Goal: Task Accomplishment & Management: Manage account settings

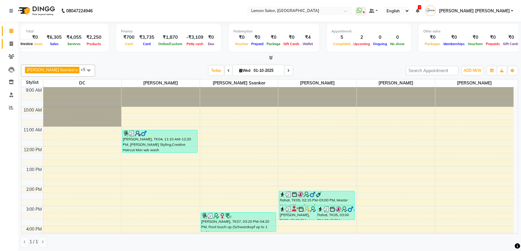
scroll to position [75, 0]
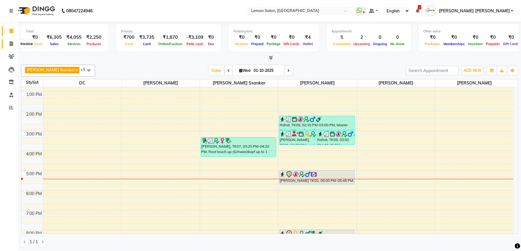
click at [10, 45] on icon at bounding box center [11, 43] width 3 height 5
select select "service"
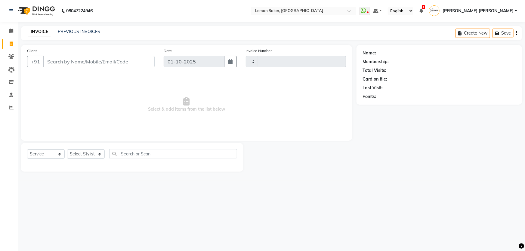
type input "2098"
select select "568"
click at [51, 60] on input "Client" at bounding box center [98, 61] width 111 height 11
type input "9"
select select "membership"
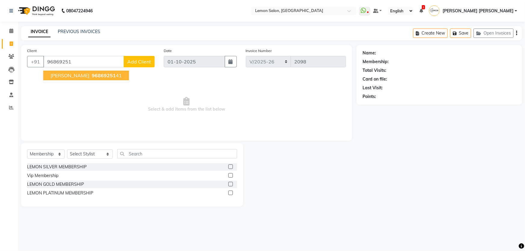
click at [60, 74] on span "Neha Dsilva" at bounding box center [70, 75] width 39 height 6
type input "9686925141"
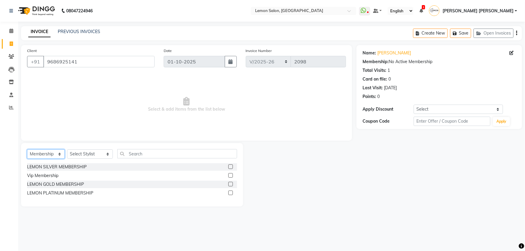
click at [53, 155] on select "Select Service Product Membership Package Voucher Prepaid Gift Card" at bounding box center [46, 153] width 38 height 9
select select "service"
click at [27, 149] on select "Select Service Product Membership Package Voucher Prepaid Gift Card" at bounding box center [46, 153] width 38 height 9
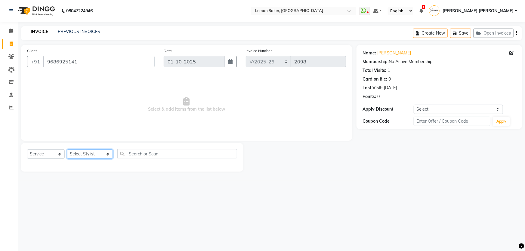
click at [84, 153] on select "Select Stylist Adnan Shaikh Anamta Sayyed Apoorva Ssankar Arshad Shaikh DC Imra…" at bounding box center [90, 153] width 46 height 9
select select "68714"
click at [67, 149] on select "Select Stylist Adnan Shaikh Anamta Sayyed Apoorva Ssankar Arshad Shaikh DC Imra…" at bounding box center [90, 153] width 46 height 9
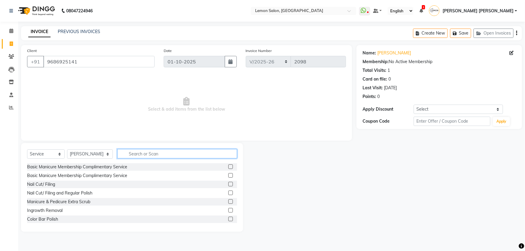
click at [130, 155] on input "text" at bounding box center [177, 153] width 120 height 9
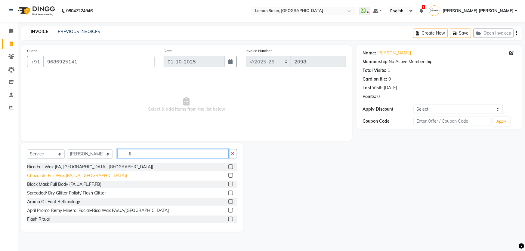
type input "fl"
click at [71, 179] on div "Chocolate Full Wax (FA, UA, FL)" at bounding box center [77, 176] width 100 height 6
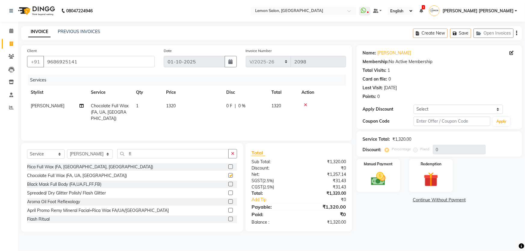
checkbox input "false"
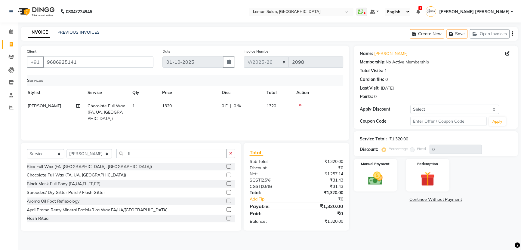
scroll to position [0, 5]
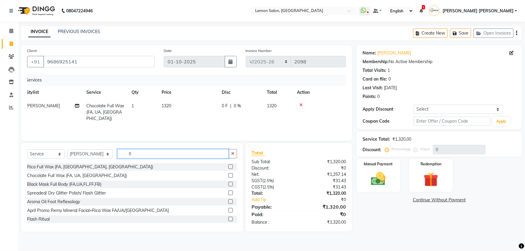
click at [138, 158] on input "fl" at bounding box center [173, 153] width 112 height 9
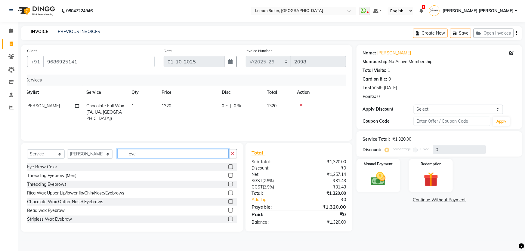
click at [136, 153] on input "eye" at bounding box center [173, 153] width 112 height 9
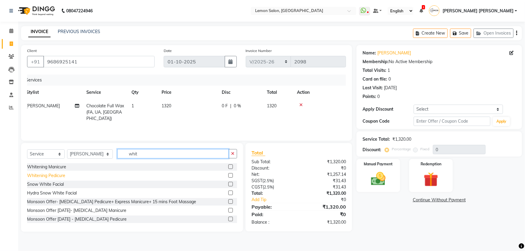
type input "whit"
click at [63, 175] on div "Whitening Pedicure" at bounding box center [46, 176] width 38 height 6
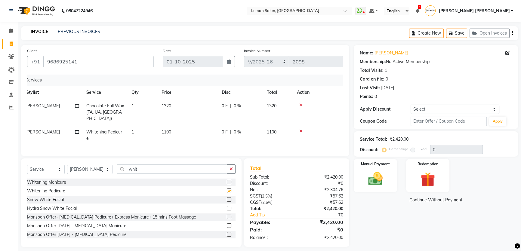
checkbox input "false"
click at [142, 159] on div "Select Service Product Membership Package Voucher Prepaid Gift Card Select Styl…" at bounding box center [131, 202] width 220 height 89
click at [139, 167] on input "whit" at bounding box center [172, 168] width 110 height 9
type input "on c"
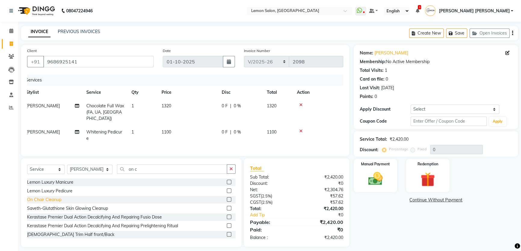
click at [53, 199] on div "On Chair Cleanup" at bounding box center [44, 200] width 34 height 6
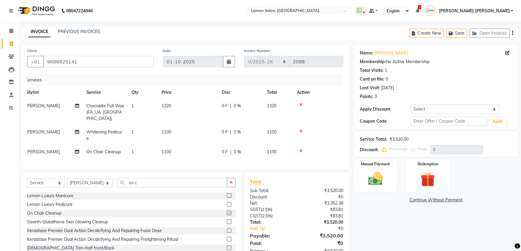
checkbox input "false"
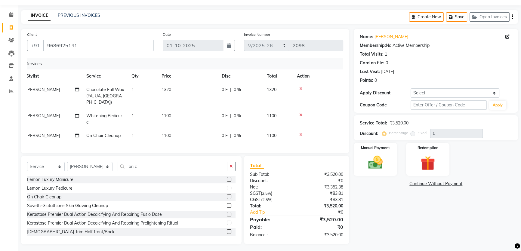
click at [300, 113] on icon at bounding box center [300, 115] width 3 height 4
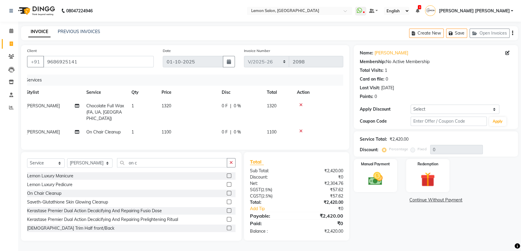
scroll to position [0, 0]
click at [299, 129] on icon at bounding box center [300, 131] width 3 height 4
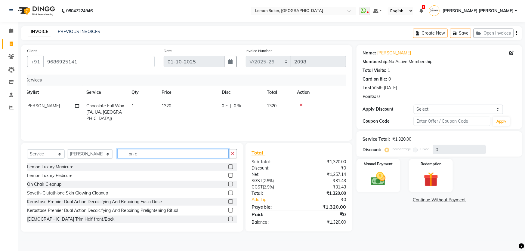
click at [163, 158] on input "on c" at bounding box center [173, 153] width 112 height 9
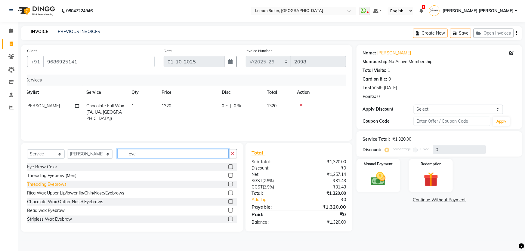
type input "eye"
click at [50, 184] on div "Threading Eyebrows" at bounding box center [46, 184] width 39 height 6
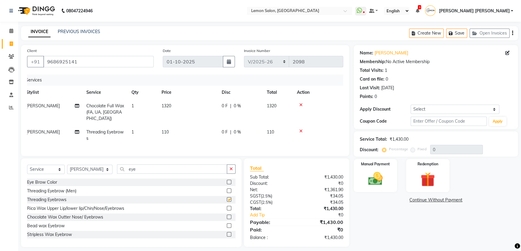
checkbox input "false"
click at [146, 168] on input "eye" at bounding box center [172, 168] width 110 height 9
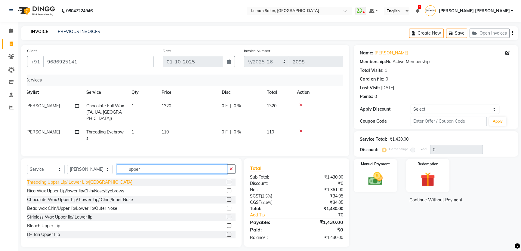
type input "upper"
click at [80, 179] on div "Threading Upper Lip/ Lower Lip/Chin" at bounding box center [79, 182] width 105 height 6
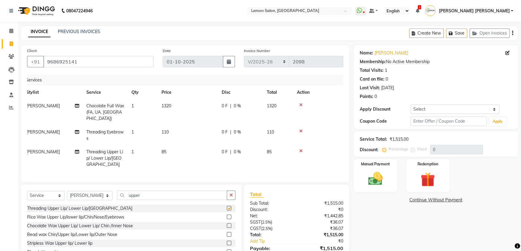
checkbox input "false"
click at [140, 145] on td "1" at bounding box center [143, 158] width 30 height 26
select select "68714"
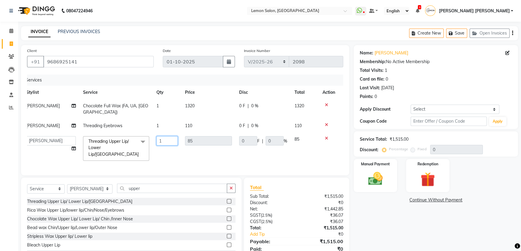
drag, startPoint x: 162, startPoint y: 137, endPoint x: 153, endPoint y: 137, distance: 9.6
click at [153, 137] on td "1" at bounding box center [167, 149] width 29 height 32
type input "2"
click at [237, 151] on td "0 F | 0 %" at bounding box center [262, 149] width 55 height 32
select select "68714"
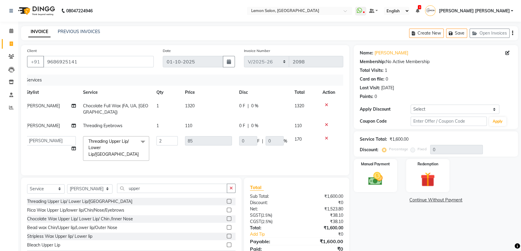
scroll to position [15, 0]
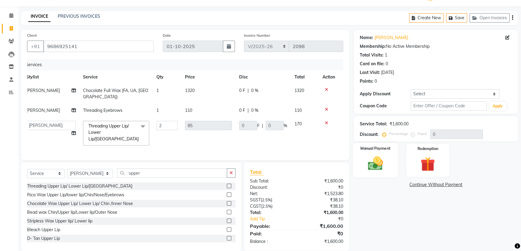
click at [387, 173] on div "Manual Payment" at bounding box center [375, 160] width 45 height 34
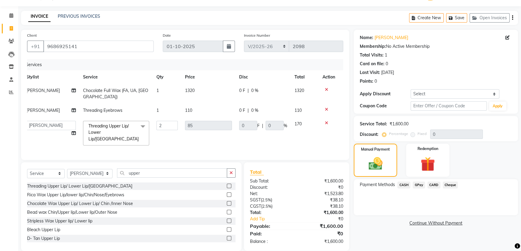
click at [421, 185] on span "GPay" at bounding box center [418, 185] width 12 height 7
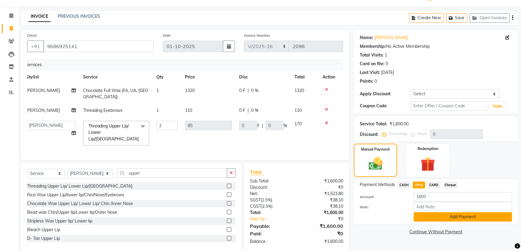
click at [418, 216] on button "Add Payment" at bounding box center [462, 216] width 98 height 9
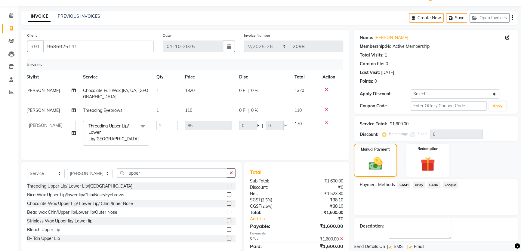
scroll to position [34, 0]
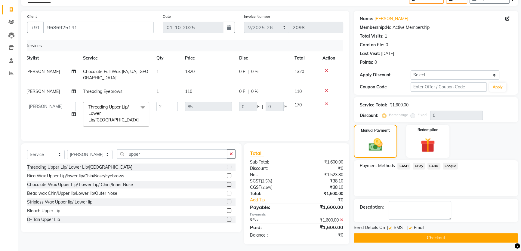
click at [412, 234] on button "Checkout" at bounding box center [436, 237] width 164 height 9
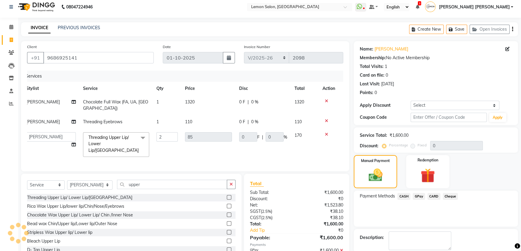
scroll to position [0, 0]
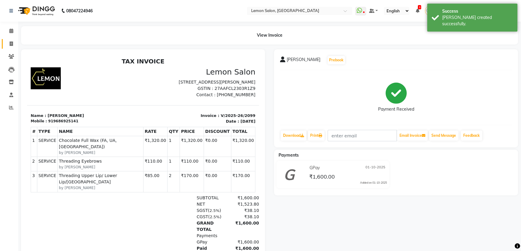
click at [9, 39] on link "Invoice" at bounding box center [9, 44] width 14 height 10
select select "568"
select select "service"
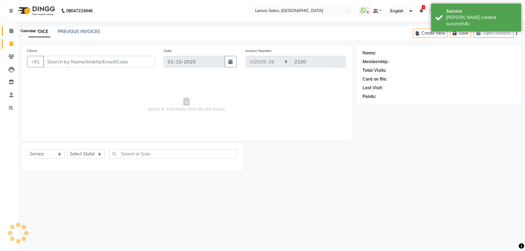
click at [12, 30] on icon at bounding box center [11, 31] width 4 height 5
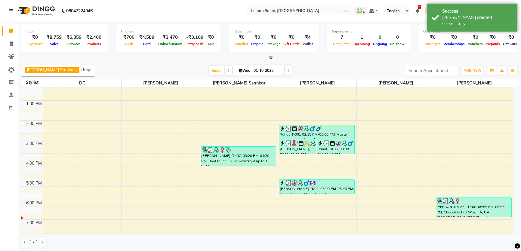
scroll to position [130, 0]
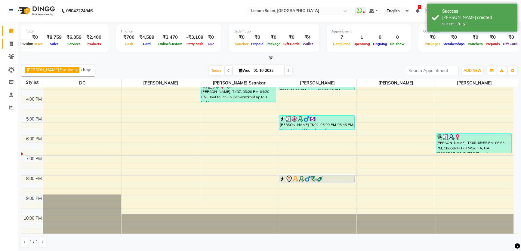
click at [11, 44] on icon at bounding box center [11, 43] width 3 height 5
select select "568"
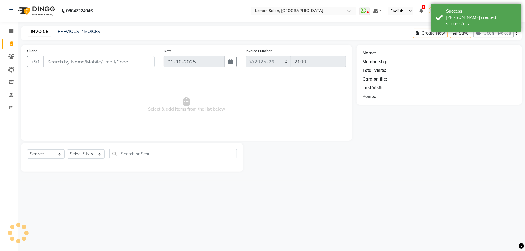
select select "membership"
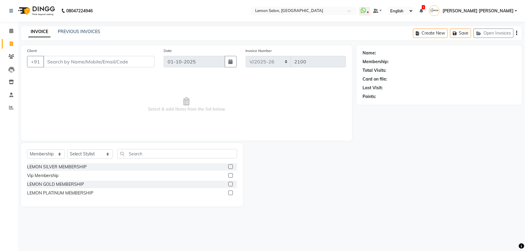
click at [9, 25] on li "Calendar" at bounding box center [9, 31] width 18 height 13
click at [73, 30] on link "PREVIOUS INVOICES" at bounding box center [79, 31] width 42 height 5
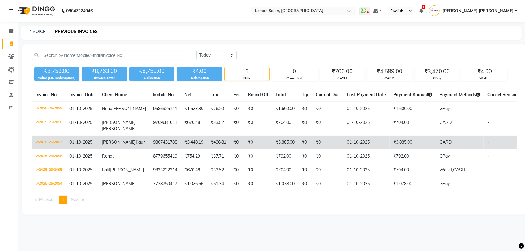
click at [149, 144] on td "9867431788" at bounding box center [164, 143] width 31 height 14
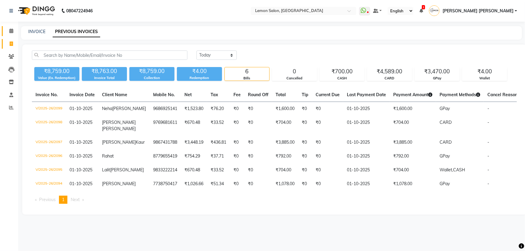
click at [11, 30] on icon at bounding box center [11, 31] width 4 height 5
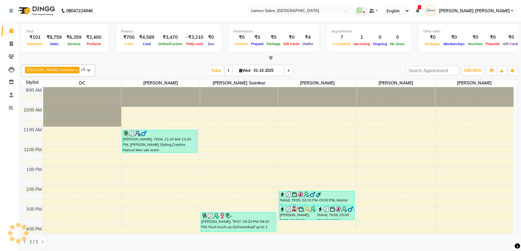
click at [130, 60] on div at bounding box center [269, 58] width 497 height 6
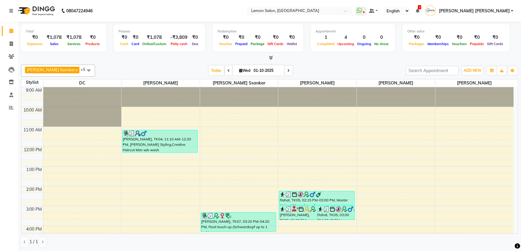
scroll to position [130, 0]
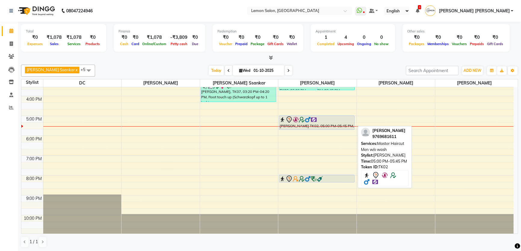
click at [316, 123] on div "Alessandro D'Souza, TK02, 05:00 PM-05:45 PM, Master Haircut Men w/o wash" at bounding box center [316, 123] width 75 height 14
select select "7"
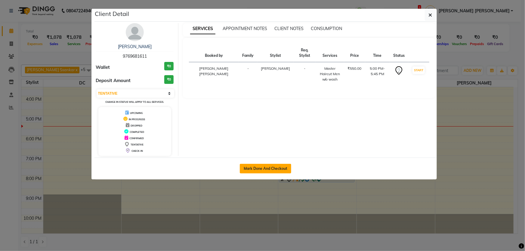
click at [272, 166] on button "Mark Done And Checkout" at bounding box center [265, 169] width 51 height 10
select select "568"
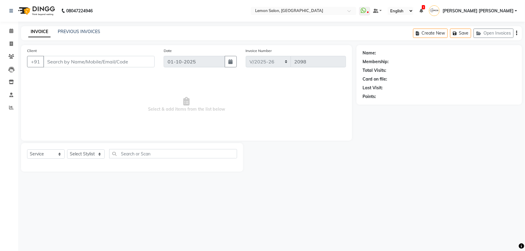
select select "membership"
type input "9769681611"
select select "28907"
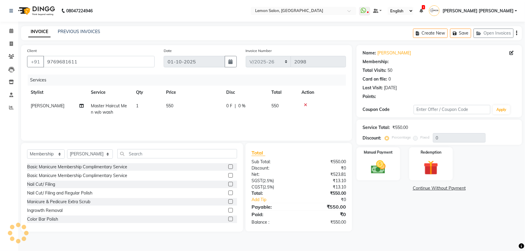
type input "20"
select select "1: Object"
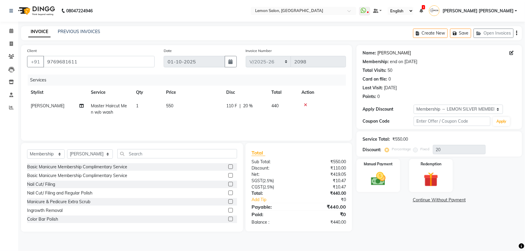
click at [405, 54] on link "Alessandro D'souza" at bounding box center [394, 53] width 34 height 6
click at [122, 106] on span "Master Haircut Men w/o wash" at bounding box center [109, 109] width 36 height 12
select select "28907"
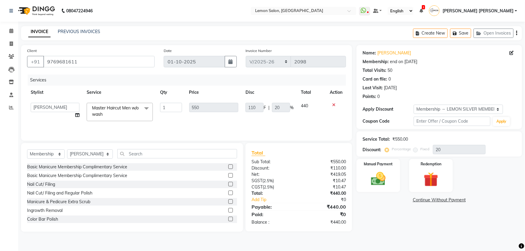
click at [111, 110] on span "Master Haircut Men w/o wash" at bounding box center [115, 111] width 47 height 12
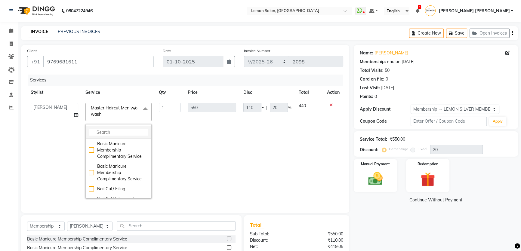
click at [112, 131] on input "multiselect-search" at bounding box center [119, 132] width 60 height 6
click at [133, 133] on input "multiselect-search" at bounding box center [119, 132] width 60 height 6
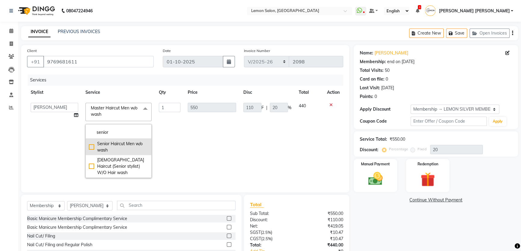
type input "senior"
click at [130, 149] on div "Senior Haircut Men w/o wash" at bounding box center [119, 147] width 60 height 13
checkbox input "true"
type input "880"
type input "176"
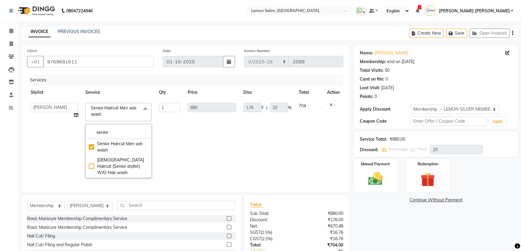
click at [194, 145] on td "880" at bounding box center [212, 140] width 56 height 82
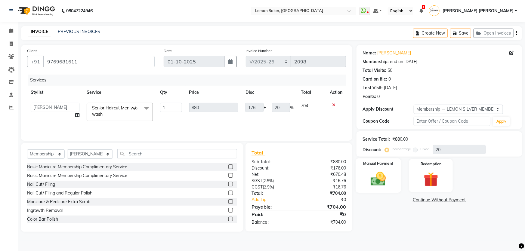
click at [381, 187] on img at bounding box center [378, 178] width 25 height 17
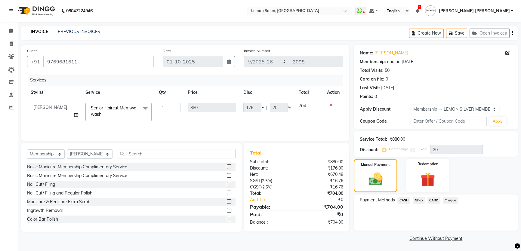
click at [419, 200] on span "GPay" at bounding box center [418, 200] width 12 height 7
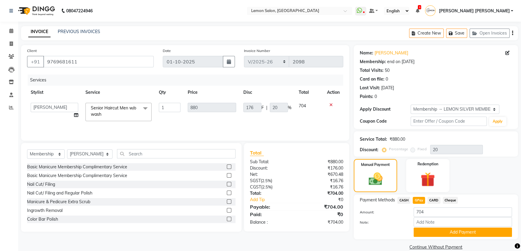
click at [436, 201] on span "CARD" at bounding box center [433, 200] width 13 height 7
click at [430, 231] on button "Add Payment" at bounding box center [462, 232] width 98 height 9
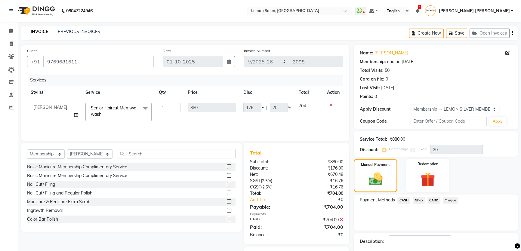
scroll to position [34, 0]
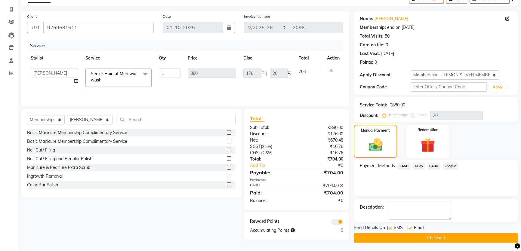
click at [443, 239] on button "Checkout" at bounding box center [436, 237] width 164 height 9
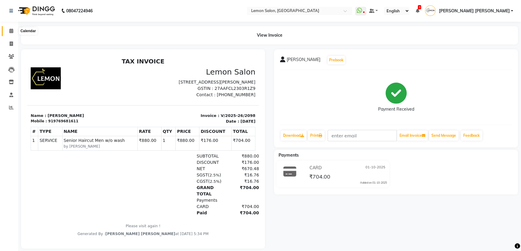
click at [10, 32] on icon at bounding box center [11, 31] width 4 height 5
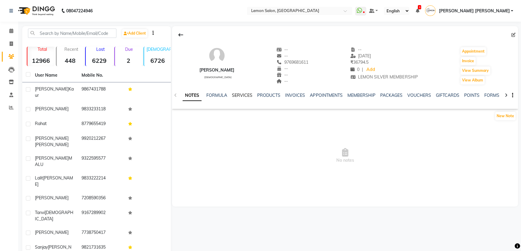
click at [237, 95] on link "SERVICES" at bounding box center [242, 95] width 20 height 5
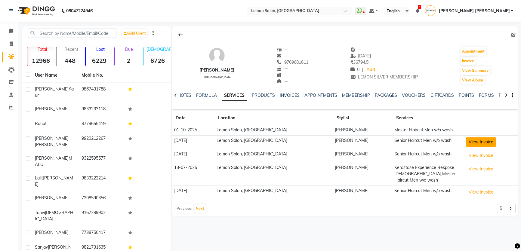
click at [466, 142] on button "View Invoice" at bounding box center [481, 141] width 30 height 9
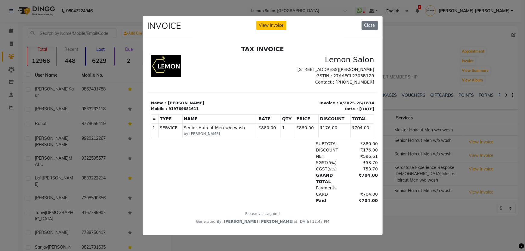
click at [426, 142] on ngb-modal-window "INVOICE View Invoice Close" at bounding box center [262, 125] width 525 height 251
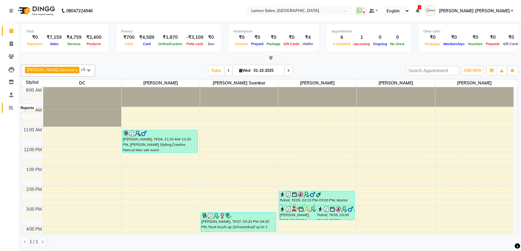
click at [10, 110] on span at bounding box center [11, 107] width 11 height 7
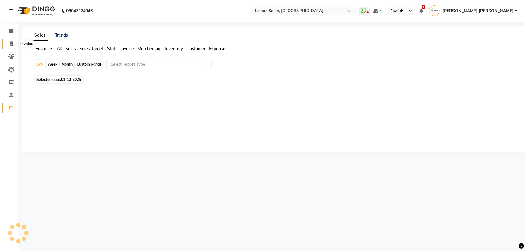
click at [14, 45] on span at bounding box center [11, 44] width 11 height 7
select select "568"
select select "service"
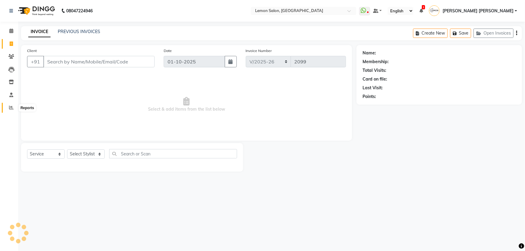
click at [7, 110] on span at bounding box center [11, 107] width 11 height 7
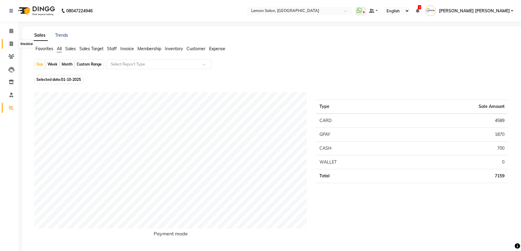
click at [15, 44] on span at bounding box center [11, 44] width 11 height 7
select select "568"
select select "service"
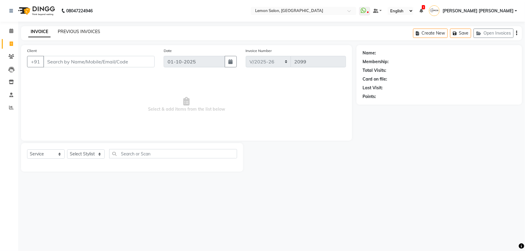
click at [68, 32] on link "PREVIOUS INVOICES" at bounding box center [79, 31] width 42 height 5
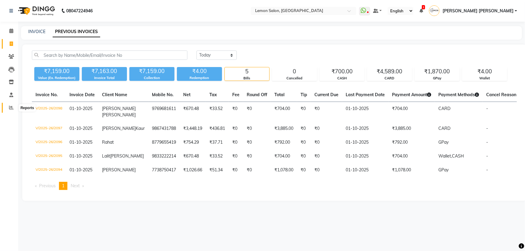
click at [10, 106] on icon at bounding box center [11, 107] width 5 height 5
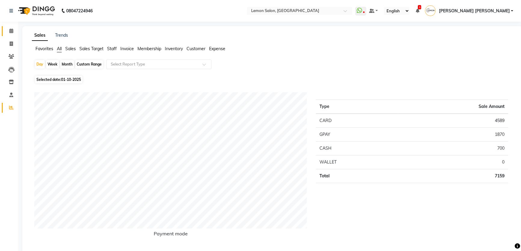
click at [8, 27] on link "Calendar" at bounding box center [9, 31] width 14 height 10
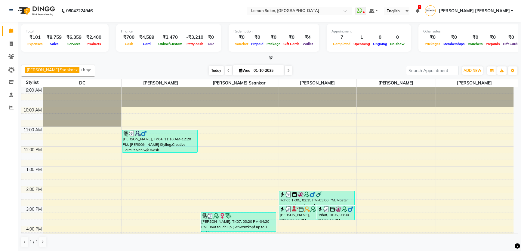
click at [209, 72] on span "Today" at bounding box center [216, 70] width 15 height 9
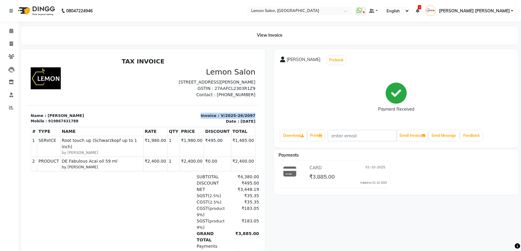
drag, startPoint x: 200, startPoint y: 121, endPoint x: 247, endPoint y: 124, distance: 46.4
click at [247, 119] on p "Invoice : V/2025-26/2097" at bounding box center [201, 116] width 109 height 6
copy p "Invoice : V/2025-26/2097"
click at [9, 34] on span at bounding box center [11, 31] width 11 height 7
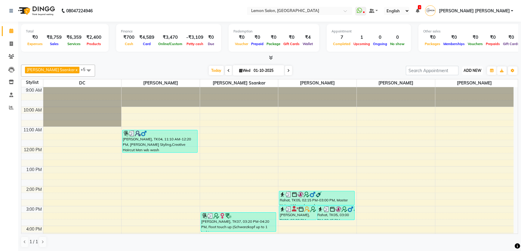
click at [464, 69] on span "ADD NEW" at bounding box center [472, 70] width 18 height 5
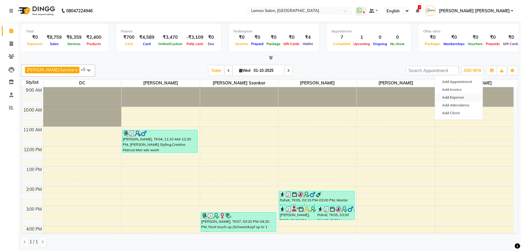
click at [457, 99] on link "Add Expense" at bounding box center [458, 97] width 47 height 8
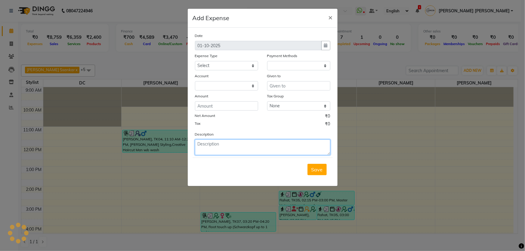
click at [202, 145] on textarea at bounding box center [262, 147] width 135 height 16
select select "1"
select select "1939"
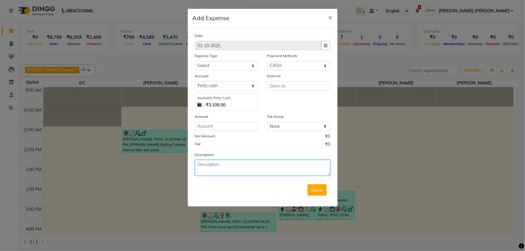
paste textarea "Invoice : V/2025-26/2097"
type textarea "Invoice : V/2025-26/2097"
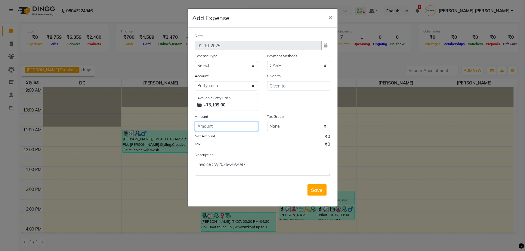
click at [233, 128] on input "number" at bounding box center [226, 126] width 63 height 9
type input "101"
click at [221, 65] on select "Select Advance Cash transfer to hub Laundry Loan Membership Milk Miscellaneous …" at bounding box center [226, 65] width 63 height 9
select select "2685"
click at [195, 61] on select "Select Advance Cash transfer to hub Laundry Loan Membership Milk Miscellaneous …" at bounding box center [226, 65] width 63 height 9
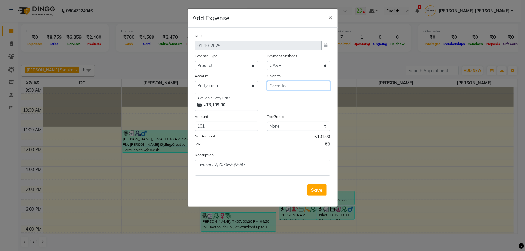
click at [279, 84] on input "text" at bounding box center [298, 85] width 63 height 9
click at [295, 102] on ngb-highlight "Ap oorva Ssankar" at bounding box center [304, 99] width 60 height 6
type input "Apoorva Ssankar"
click at [315, 194] on button "Save" at bounding box center [316, 189] width 19 height 11
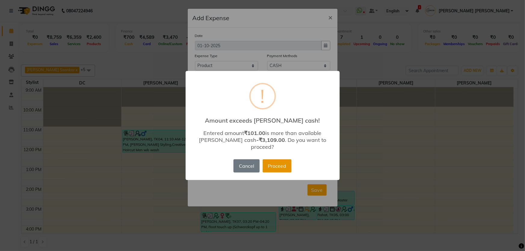
click at [281, 163] on button "Proceed" at bounding box center [276, 165] width 29 height 13
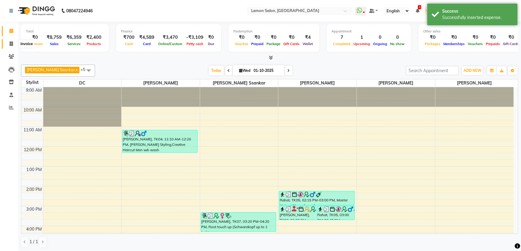
click at [13, 42] on span at bounding box center [11, 44] width 11 height 7
select select "568"
select select "service"
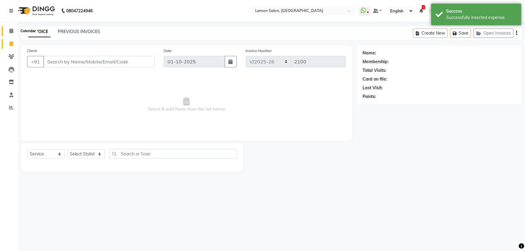
click at [11, 31] on icon at bounding box center [11, 31] width 4 height 5
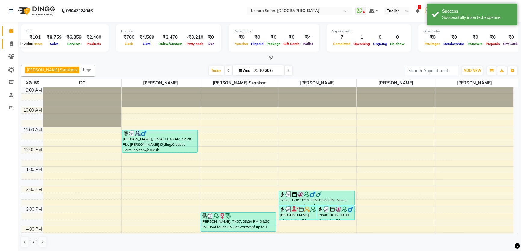
click at [8, 44] on span at bounding box center [11, 44] width 11 height 7
select select "568"
select select "service"
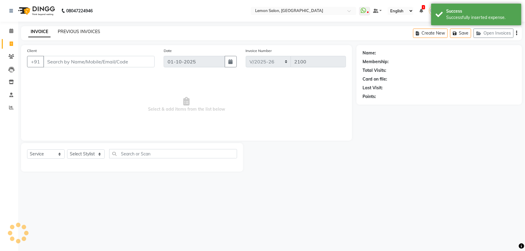
click at [67, 32] on link "PREVIOUS INVOICES" at bounding box center [79, 31] width 42 height 5
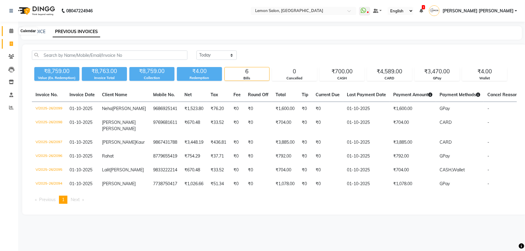
click at [11, 34] on span at bounding box center [11, 31] width 11 height 7
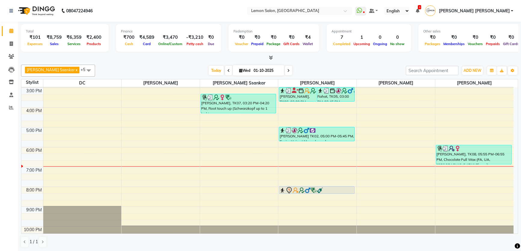
scroll to position [130, 0]
